Goal: Find specific page/section: Find specific page/section

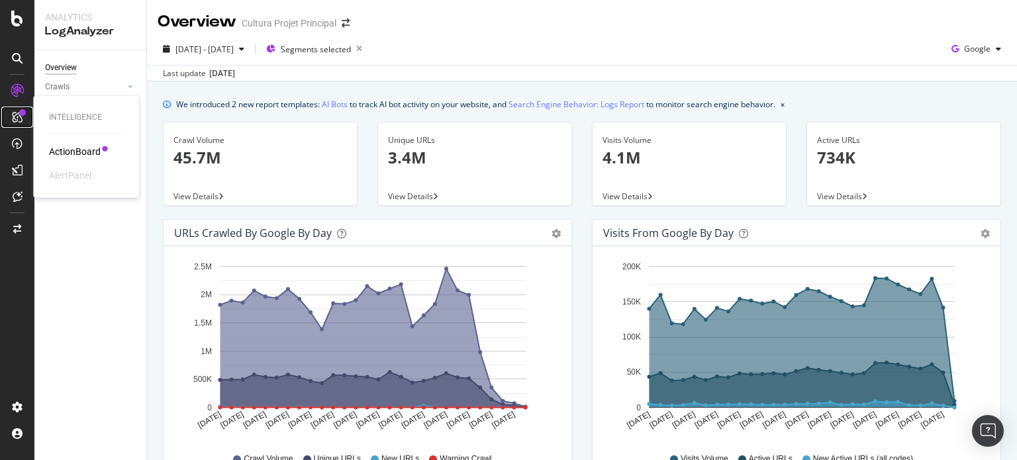
click at [19, 109] on div at bounding box center [17, 117] width 21 height 21
